Goal: Navigation & Orientation: Find specific page/section

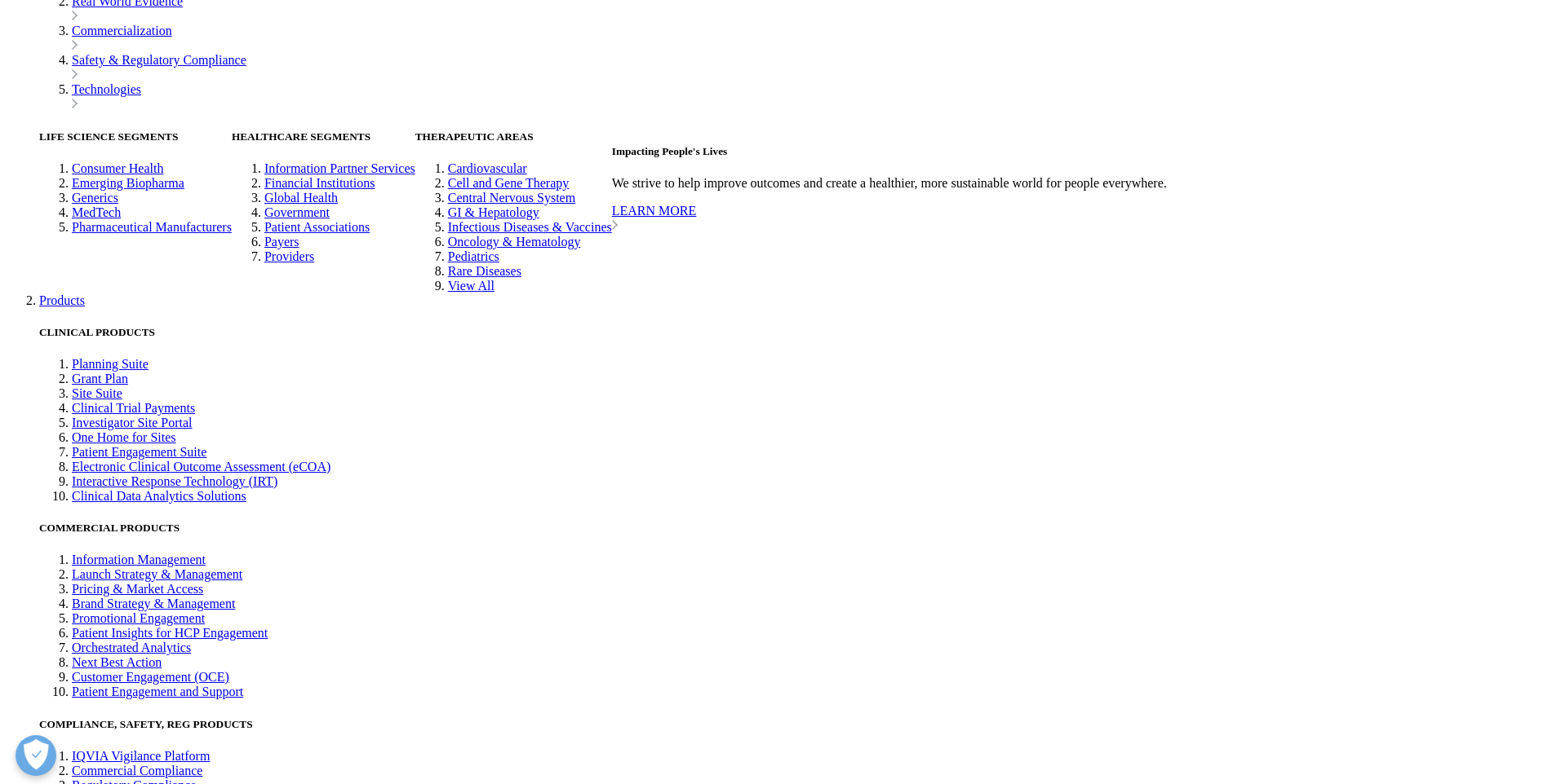
scroll to position [4045, 0]
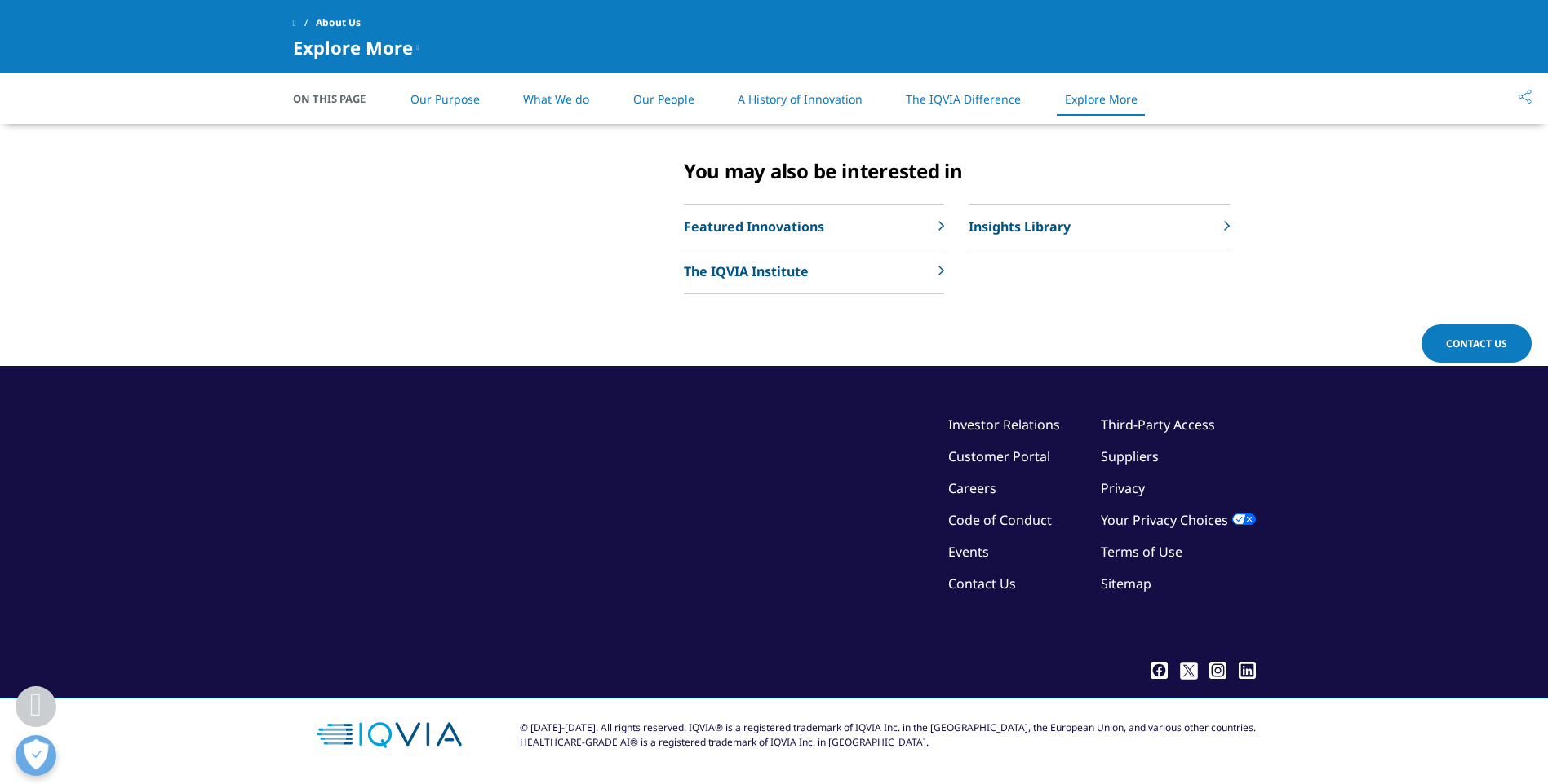
click at [975, 586] on link "Contact Us" at bounding box center [982, 584] width 68 height 18
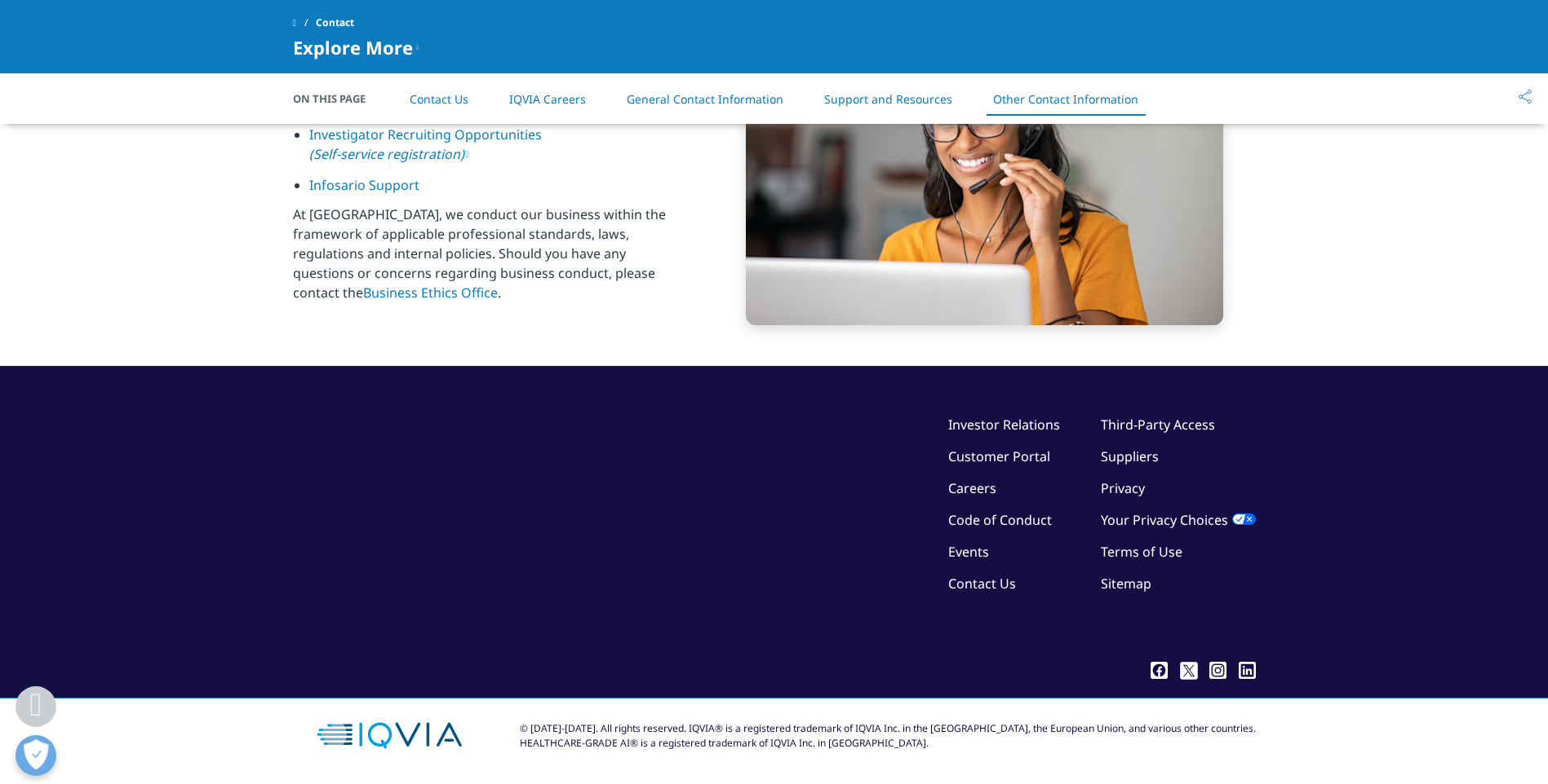
scroll to position [2612, 0]
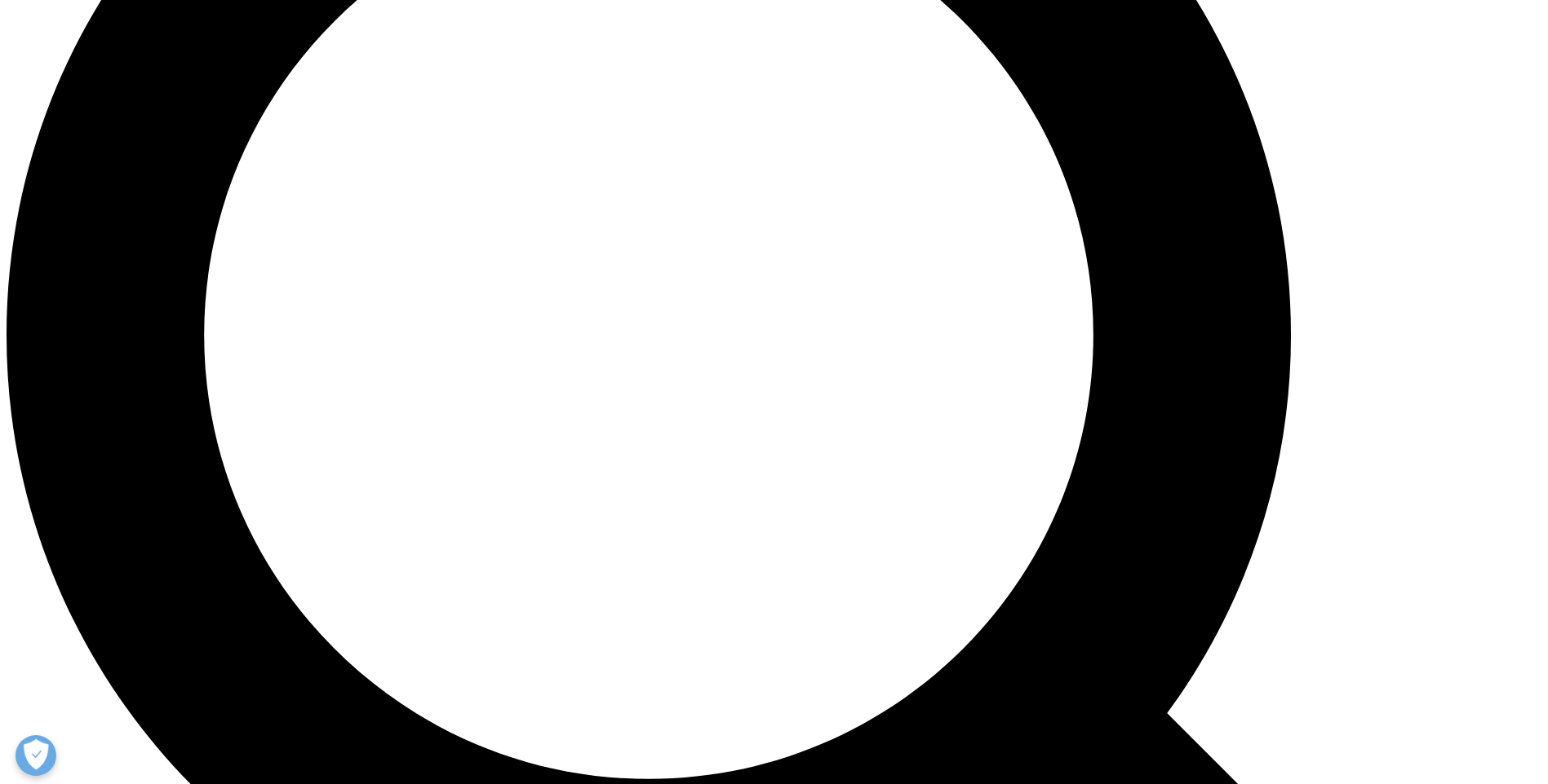
scroll to position [2245, 0]
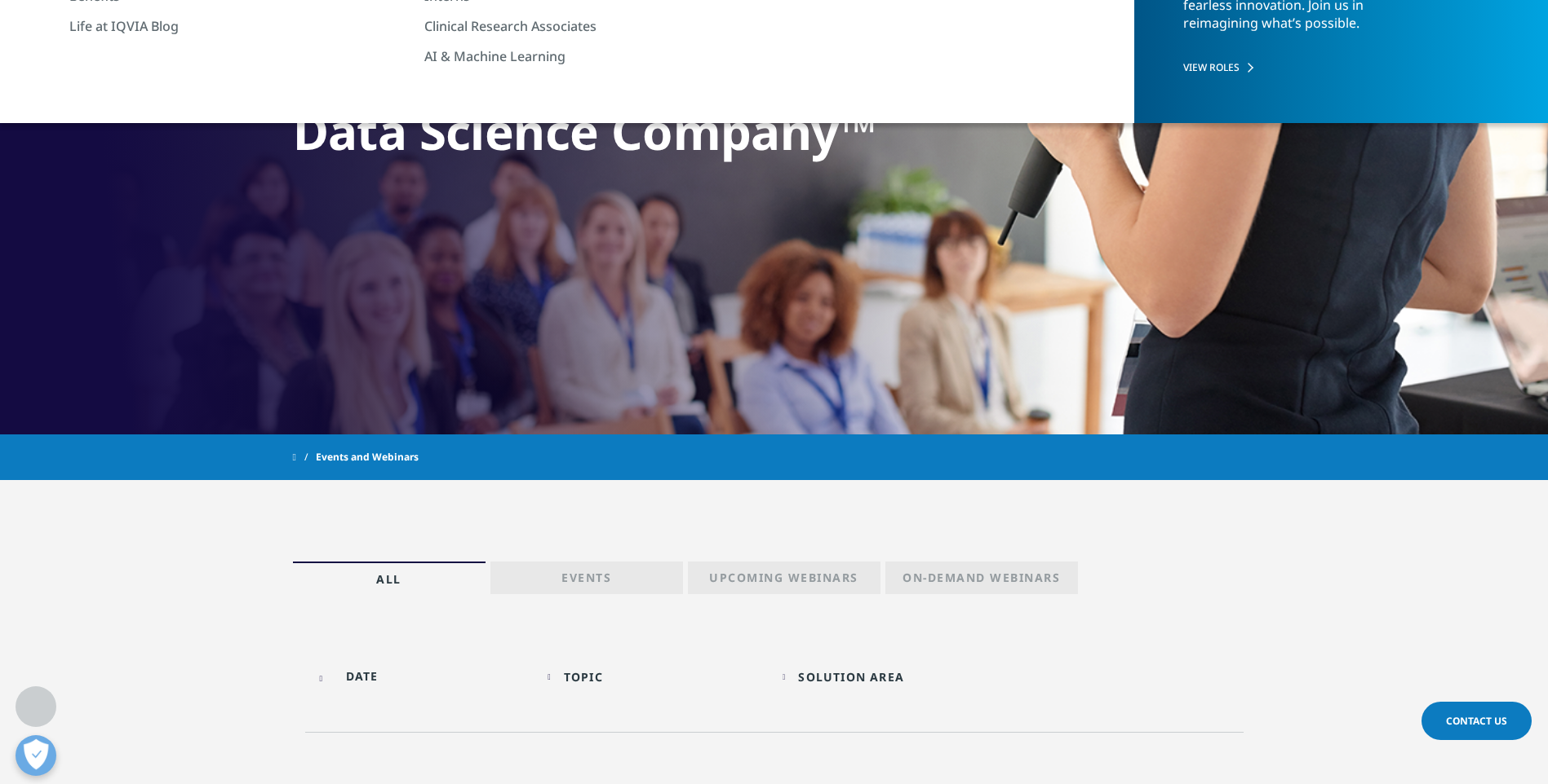
scroll to position [593, 0]
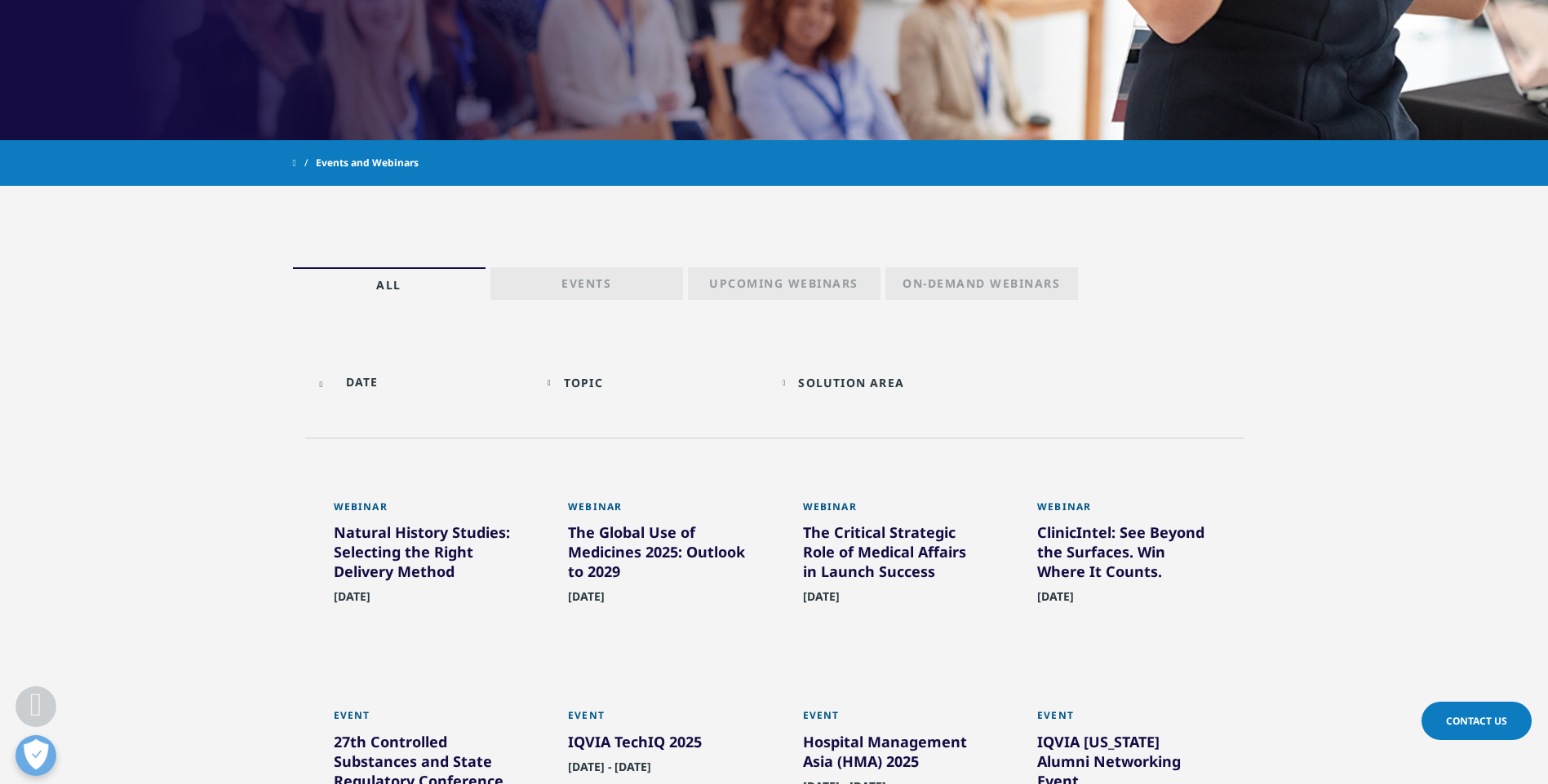
click at [865, 383] on div "Solution Area" at bounding box center [850, 384] width 106 height 16
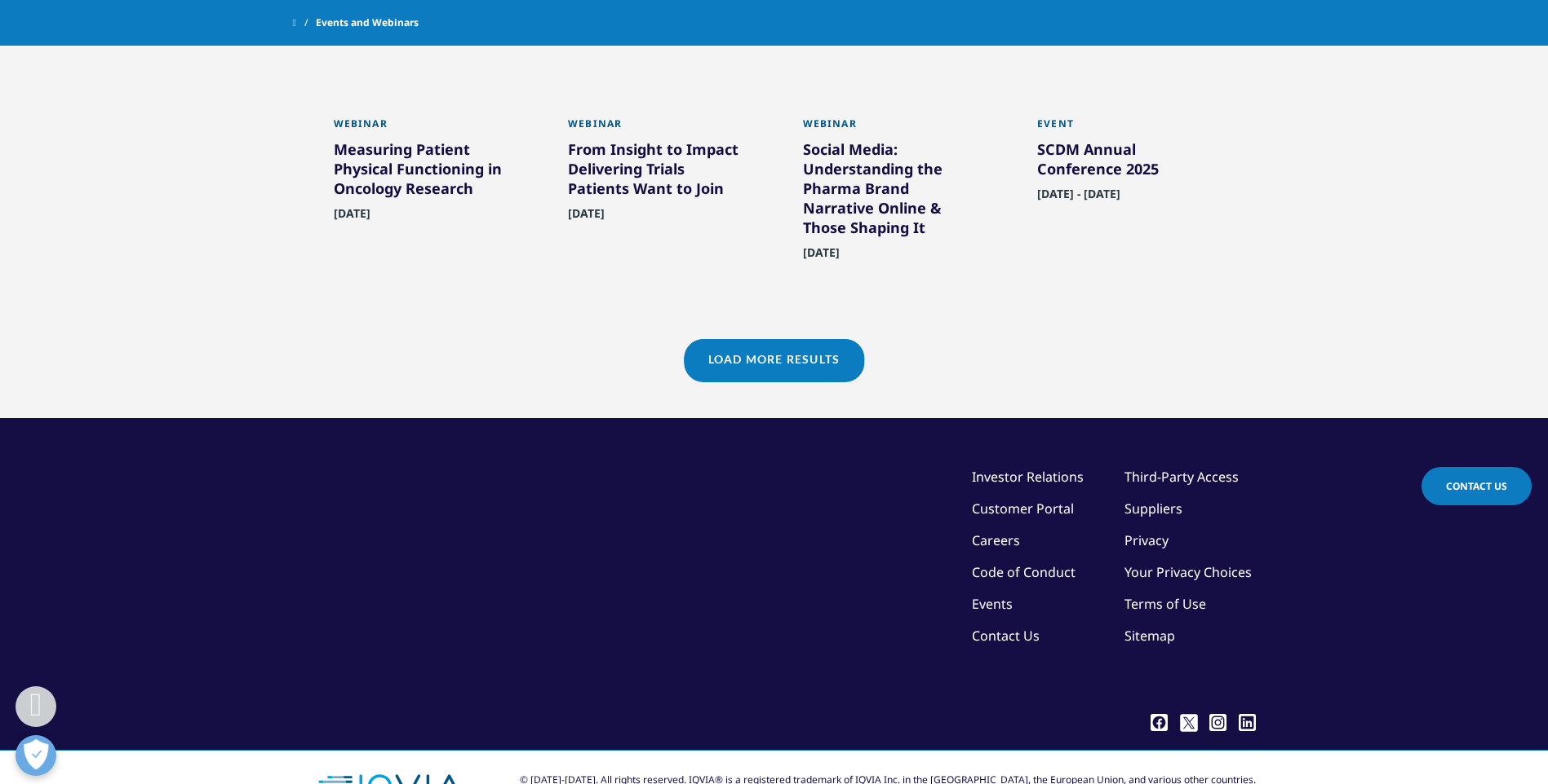
scroll to position [1420, 0]
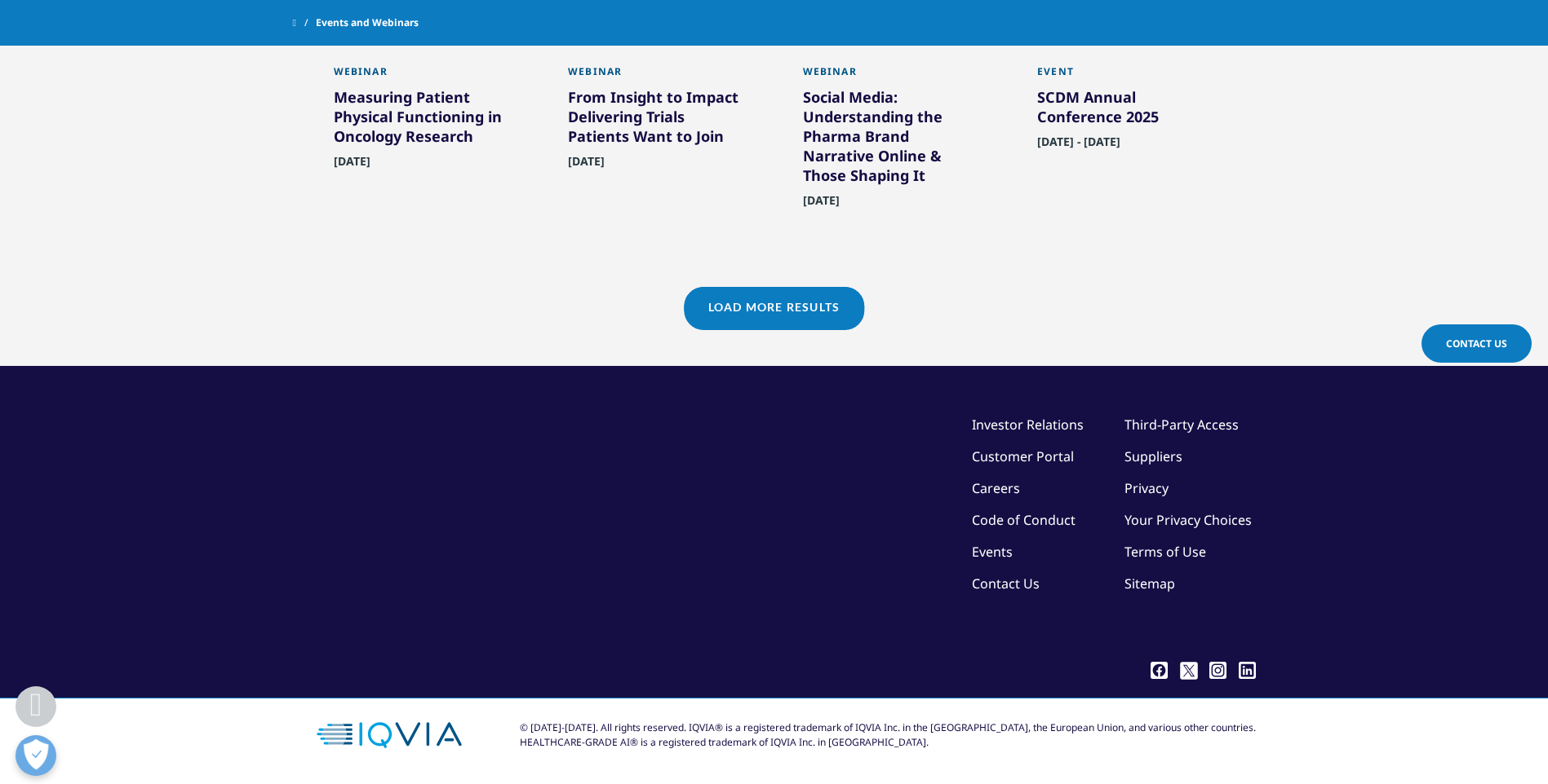
click at [1134, 575] on link "Sitemap" at bounding box center [1149, 584] width 51 height 18
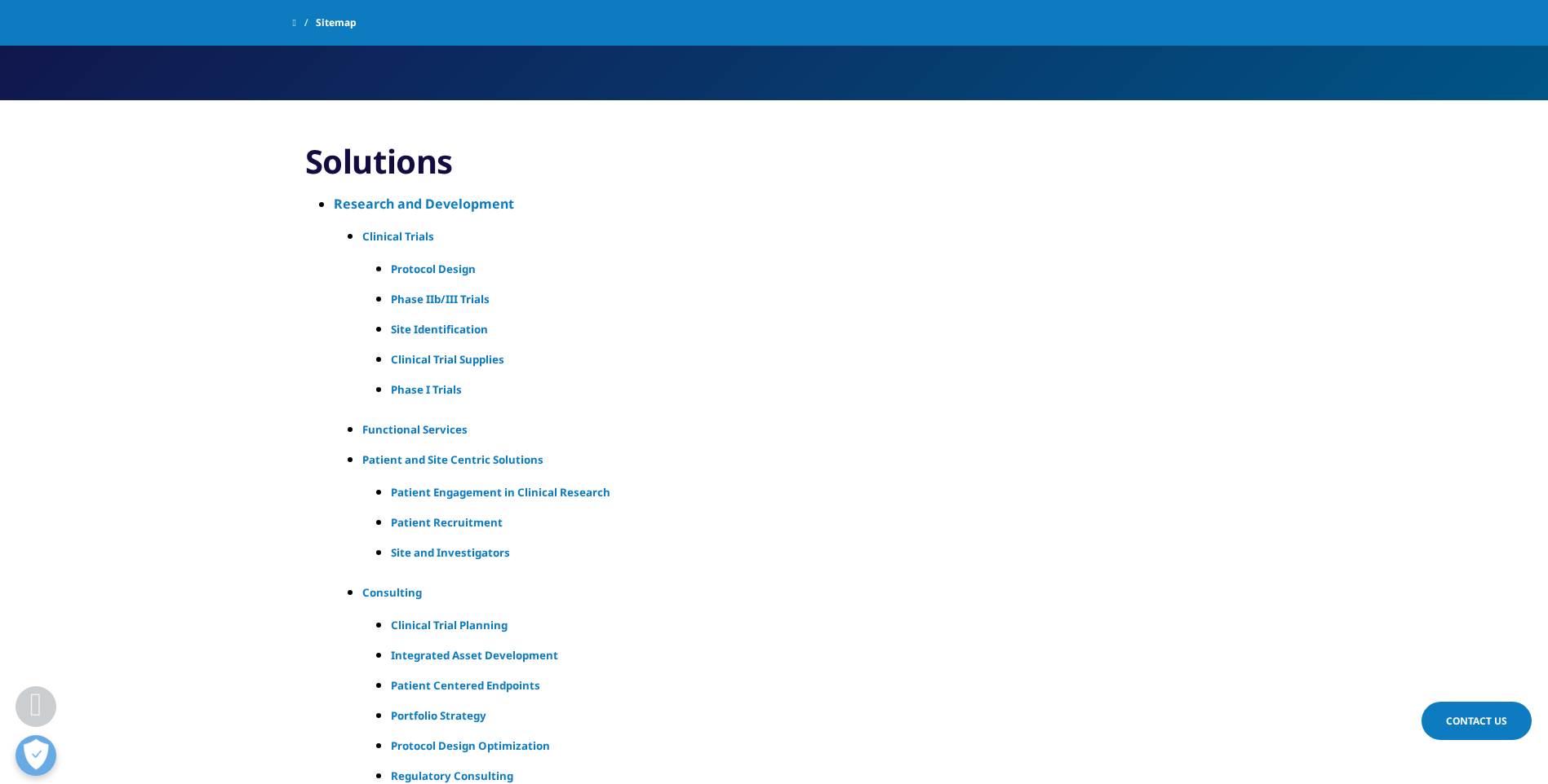
scroll to position [571, 0]
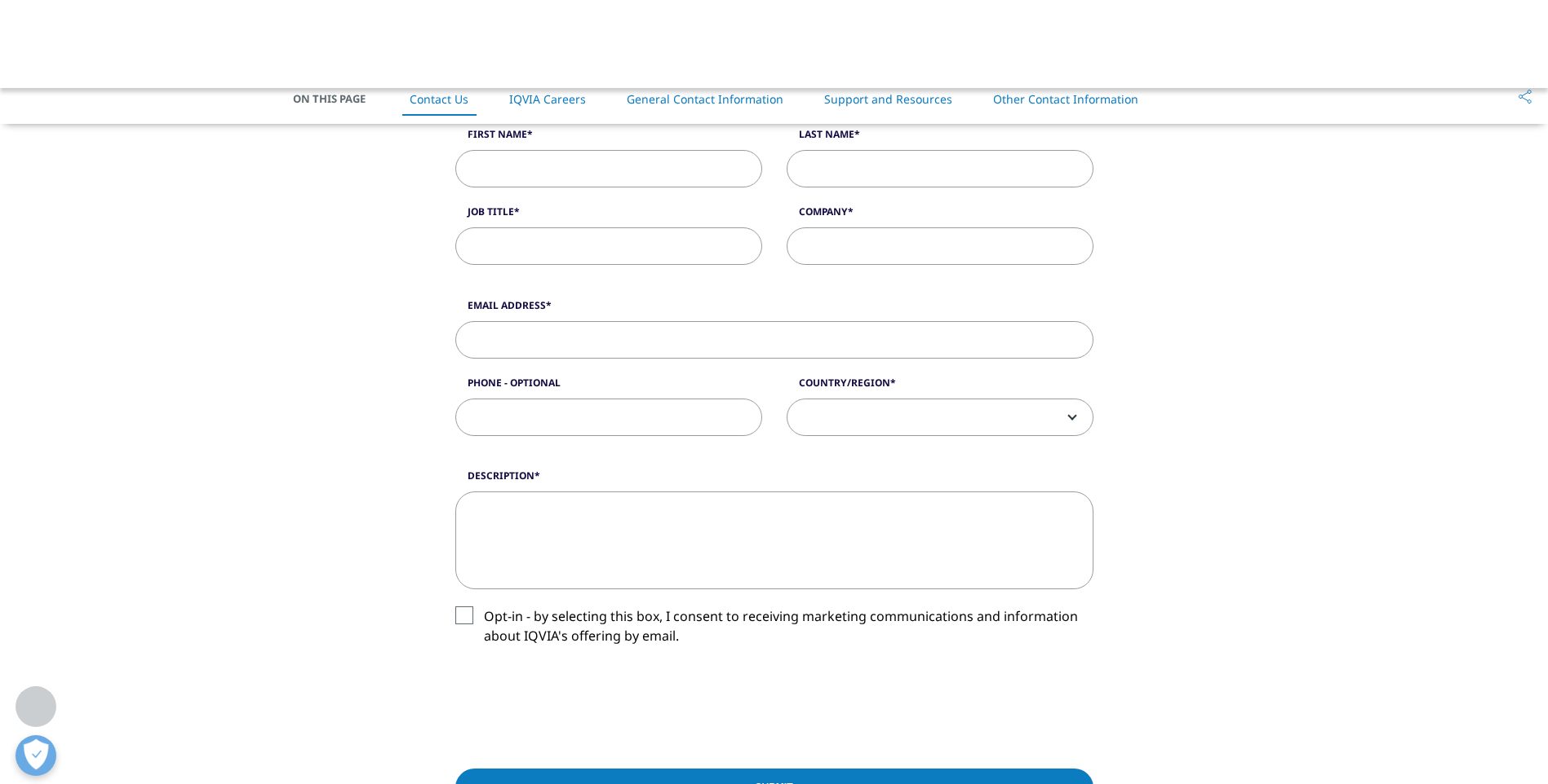
scroll to position [1142, 0]
